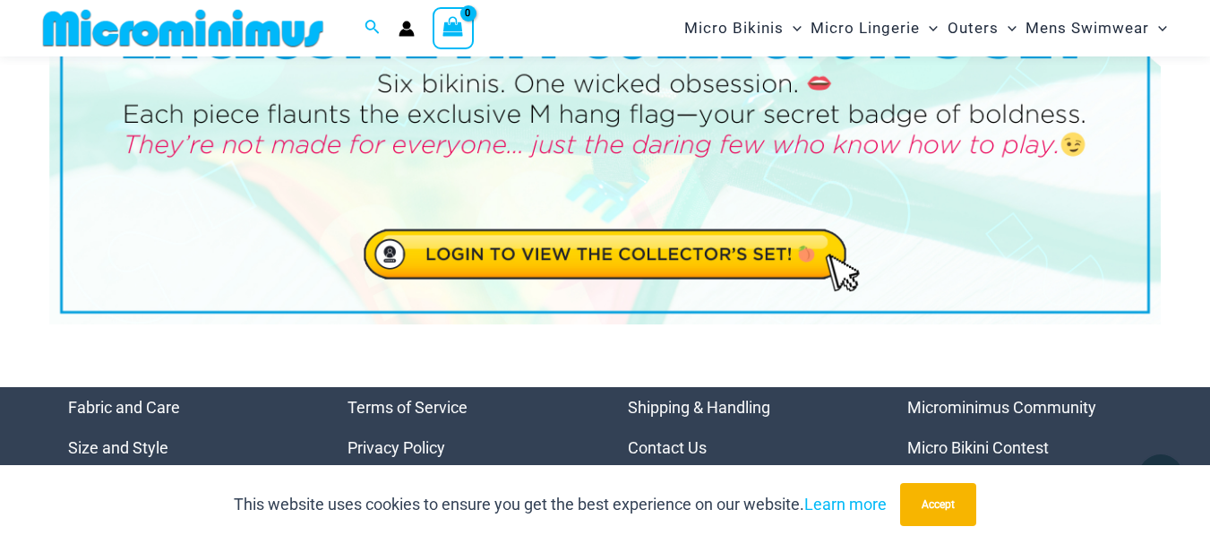
scroll to position [253, 0]
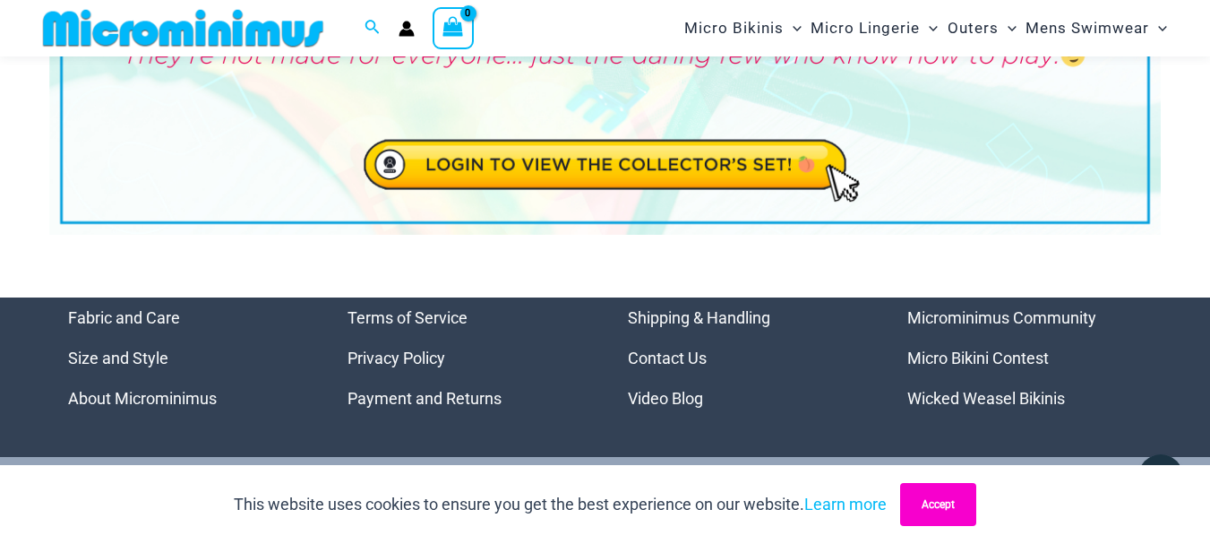
type input "**********"
click at [927, 506] on button "Accept" at bounding box center [938, 504] width 76 height 43
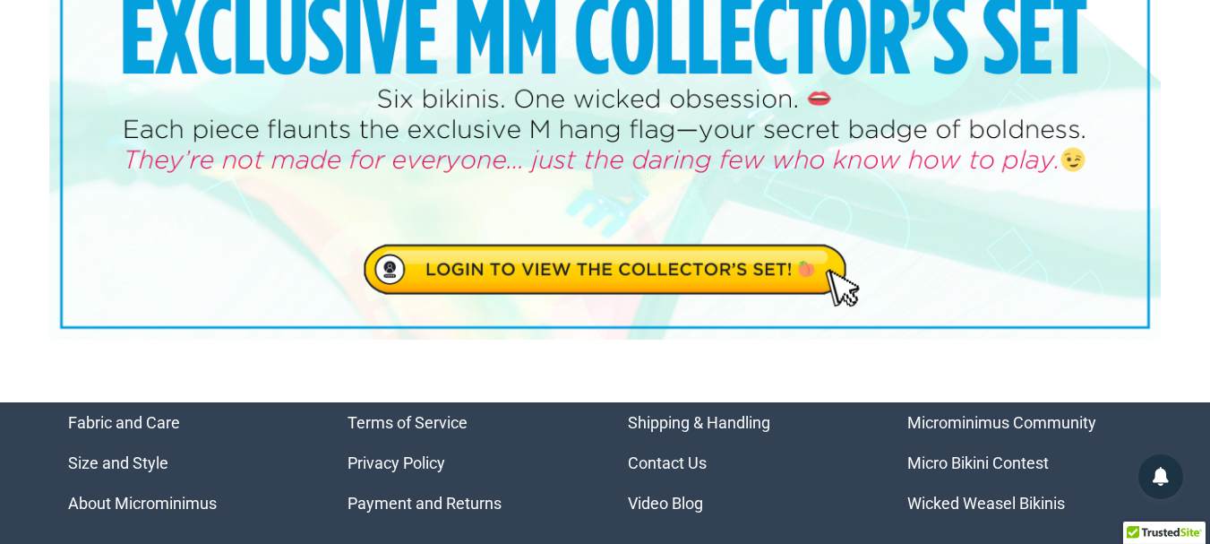
scroll to position [0, 0]
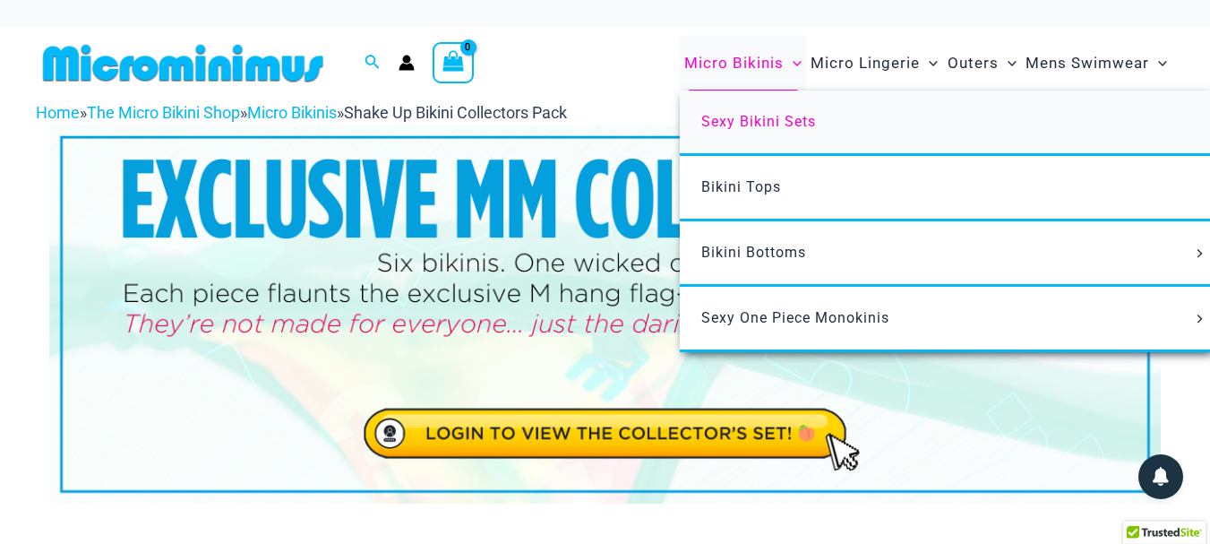
click at [740, 124] on span "Sexy Bikini Sets" at bounding box center [758, 121] width 115 height 17
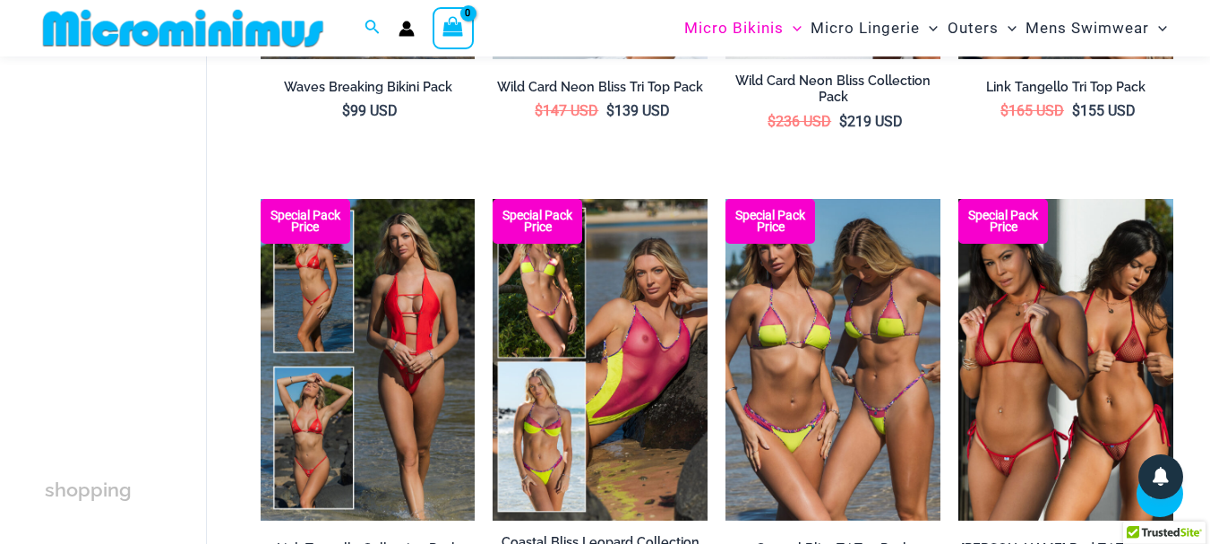
scroll to position [432, 0]
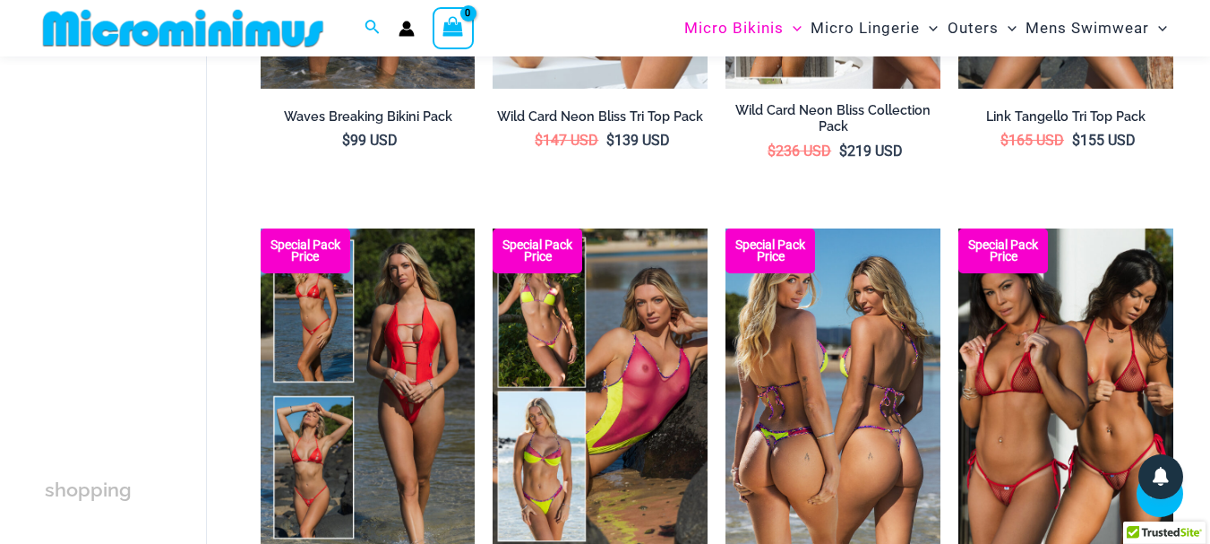
type input "**********"
click at [835, 381] on img at bounding box center [832, 389] width 215 height 322
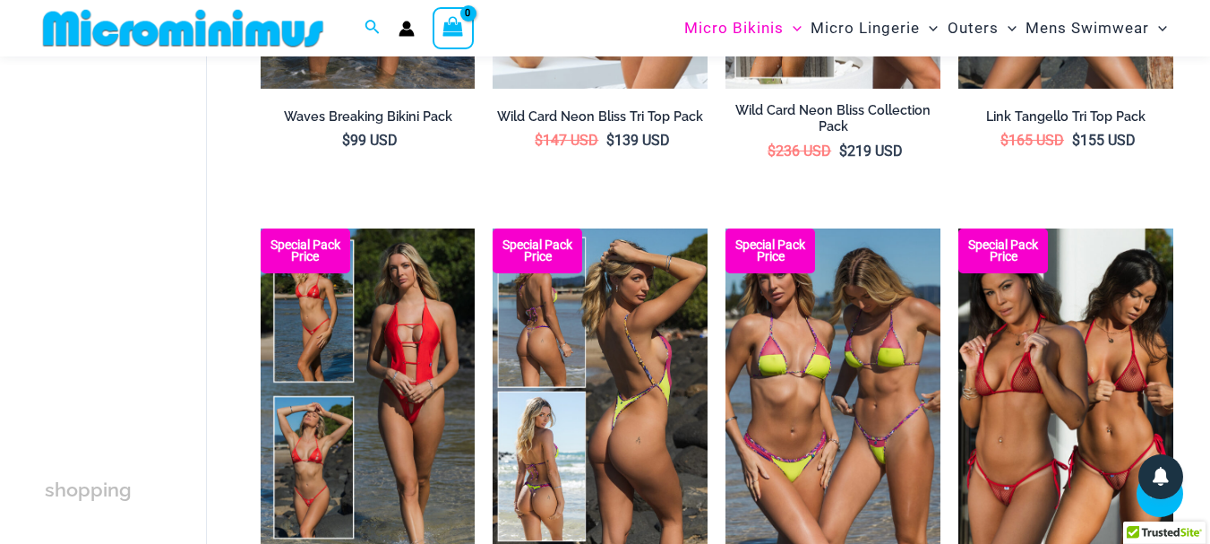
click at [602, 396] on img at bounding box center [599, 389] width 215 height 322
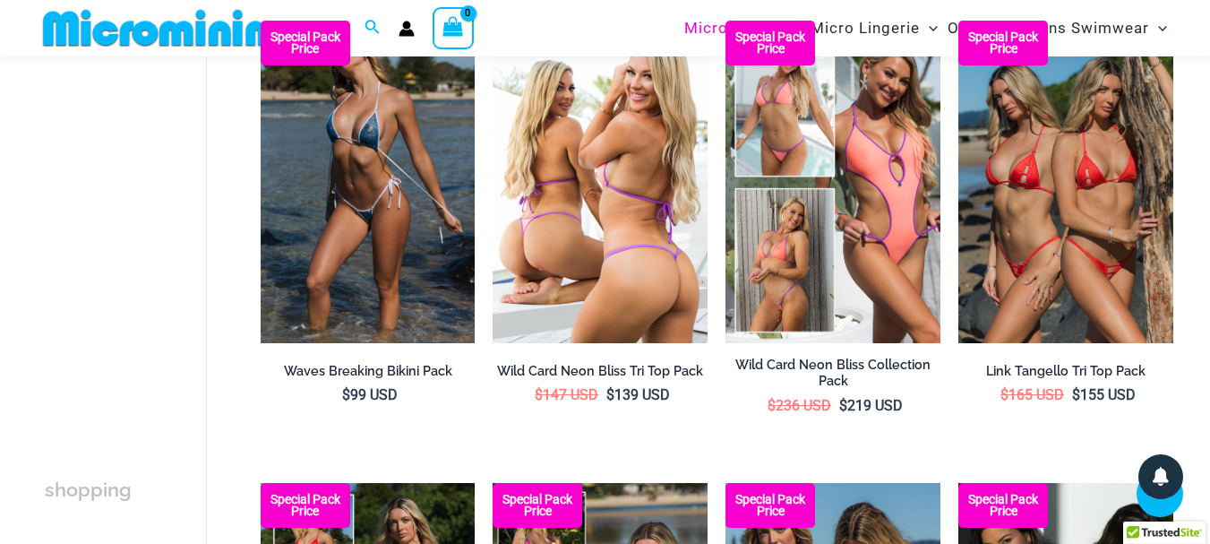
scroll to position [0, 0]
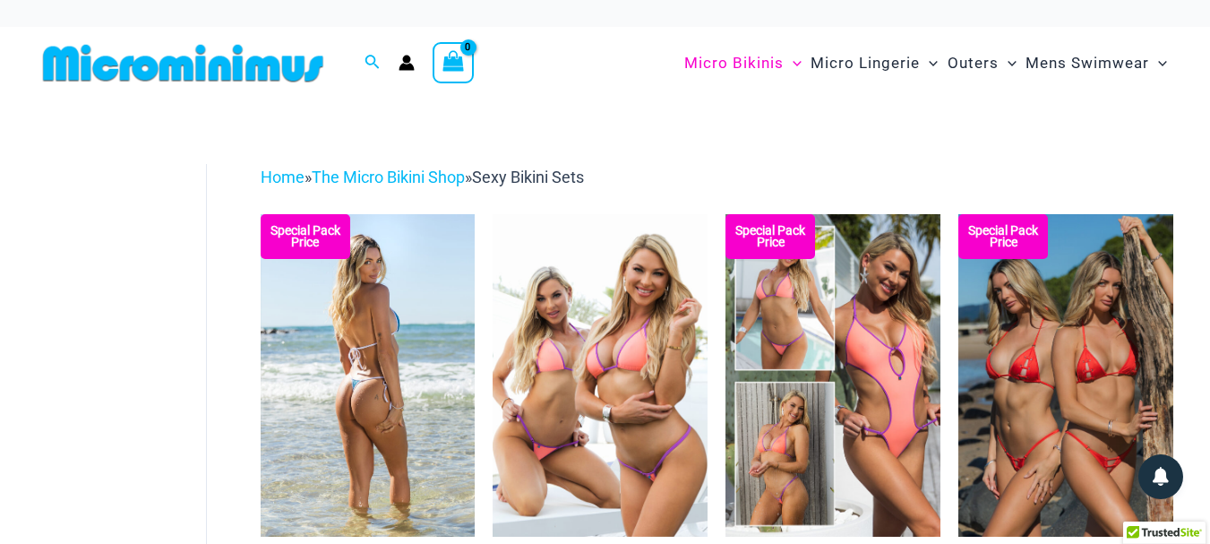
click at [386, 393] on img at bounding box center [368, 375] width 215 height 322
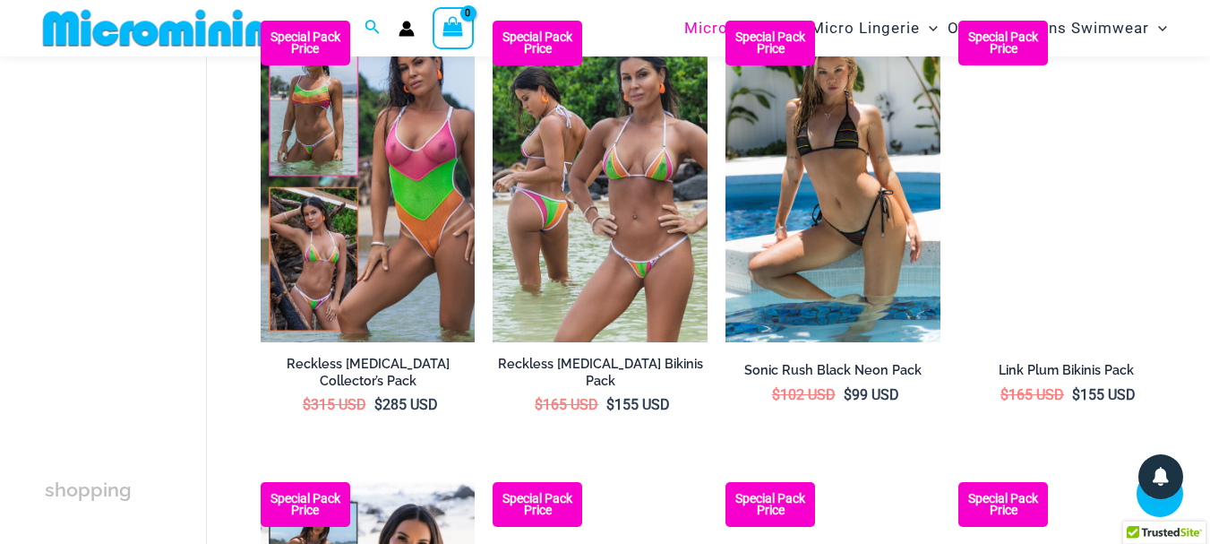
scroll to position [2492, 0]
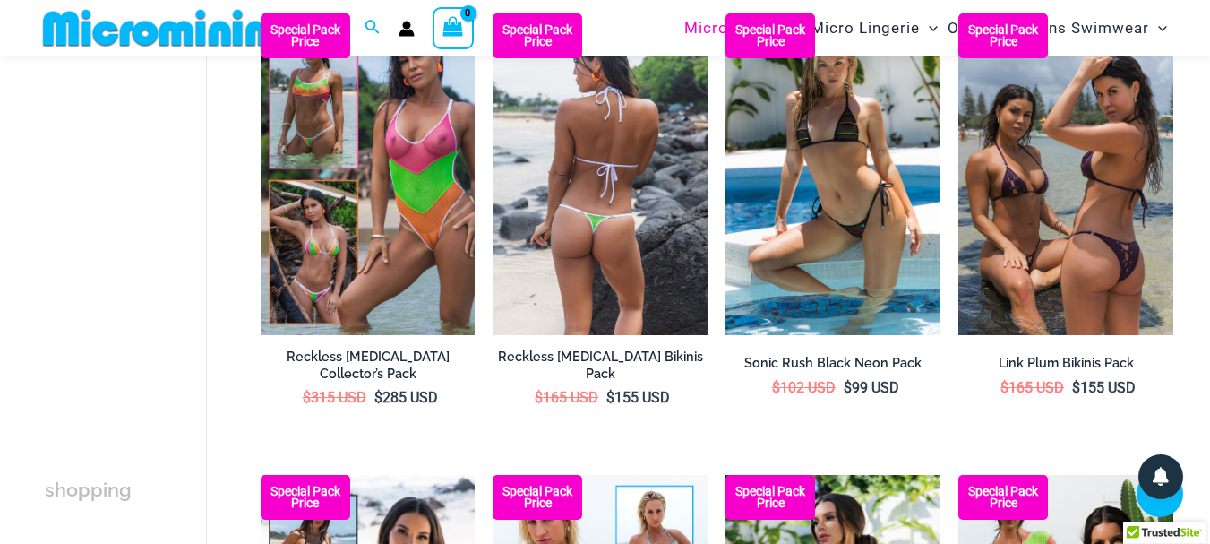
click at [612, 275] on img at bounding box center [599, 174] width 215 height 322
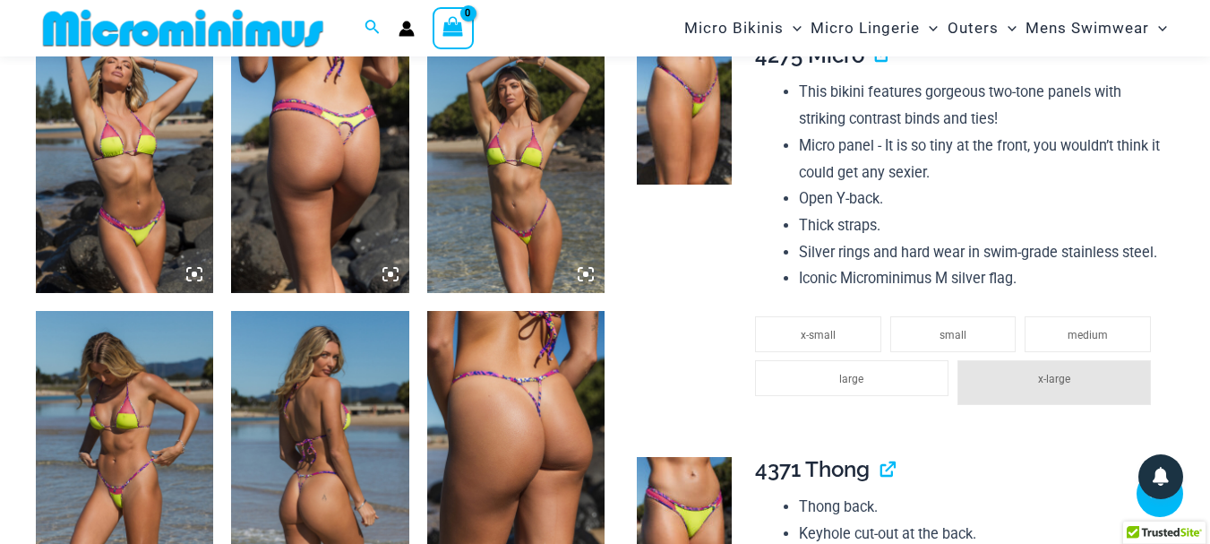
scroll to position [888, 0]
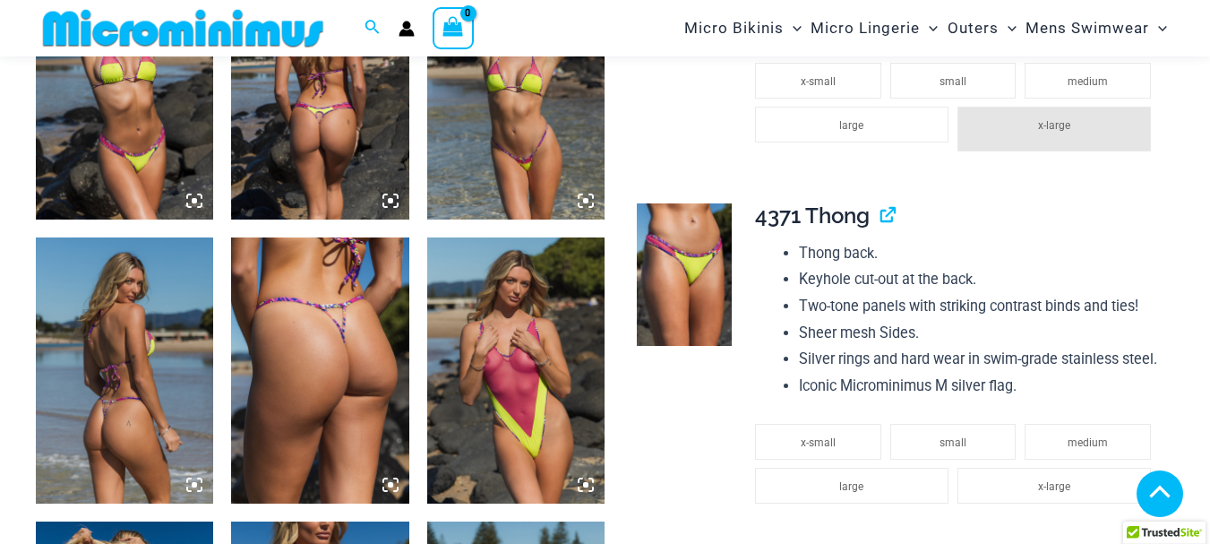
scroll to position [1776, 0]
